Goal: Task Accomplishment & Management: Manage account settings

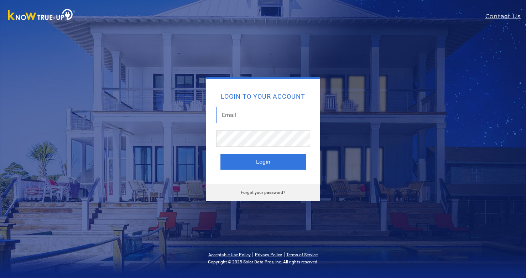
type input "[EMAIL_ADDRESS][DOMAIN_NAME]"
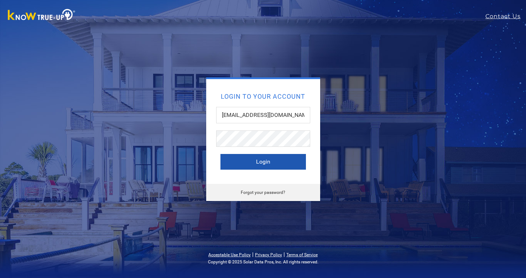
click at [272, 162] on button "Login" at bounding box center [262, 162] width 85 height 16
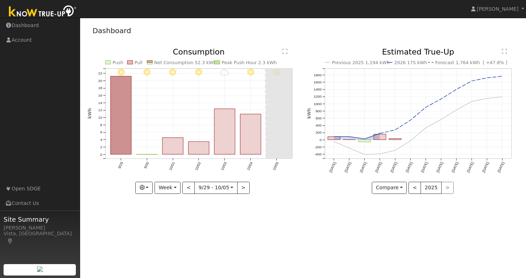
click at [155, 62] on text "Net Consumption 52.3 kWh" at bounding box center [185, 62] width 62 height 5
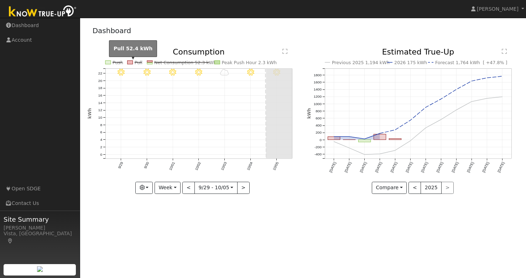
click at [130, 63] on rect at bounding box center [129, 63] width 5 height 4
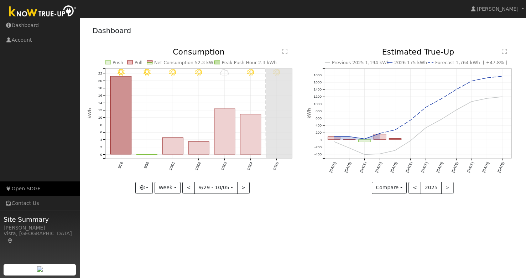
click at [29, 188] on link "Open SDGE" at bounding box center [40, 188] width 80 height 15
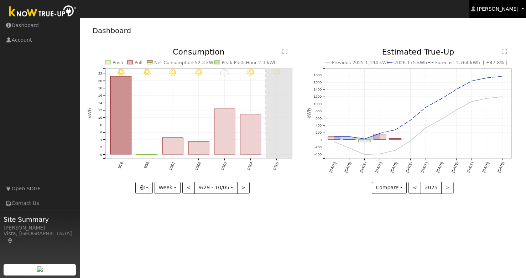
click at [494, 11] on span "Cathrin Eckle" at bounding box center [498, 9] width 42 height 6
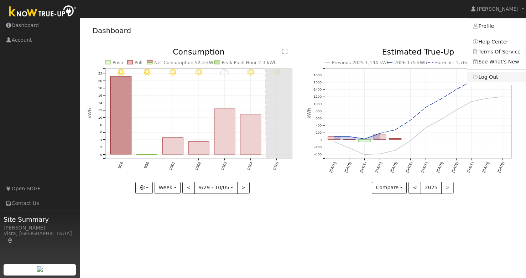
click at [485, 74] on link "Log Out" at bounding box center [496, 77] width 58 height 10
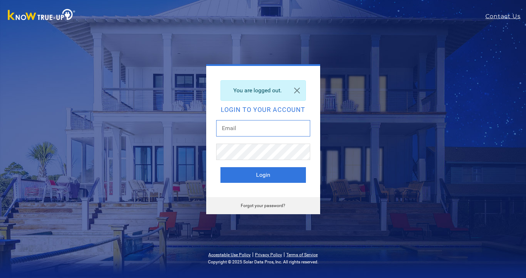
type input "cathrin229@gmail.com"
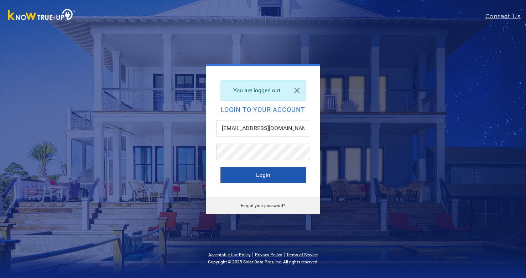
click at [249, 174] on button "Login" at bounding box center [262, 175] width 85 height 16
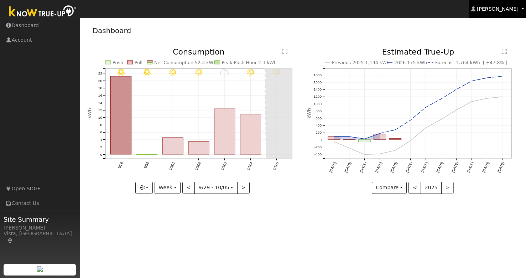
click at [495, 8] on span "Cathrin Eckle" at bounding box center [498, 9] width 42 height 6
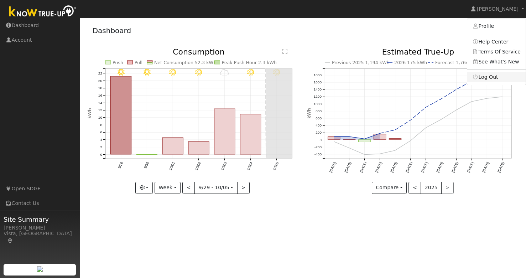
click at [493, 74] on link "Log Out" at bounding box center [496, 77] width 58 height 10
